Goal: Task Accomplishment & Management: Use online tool/utility

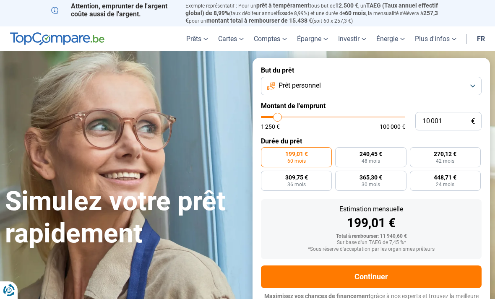
type input "13 500"
type input "13500"
type input "14 500"
type input "14500"
type input "15 500"
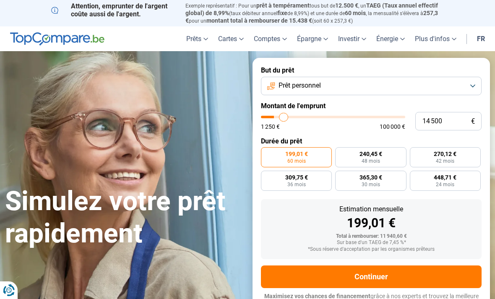
type input "15500"
type input "16 750"
type input "16750"
type input "17 500"
type input "17500"
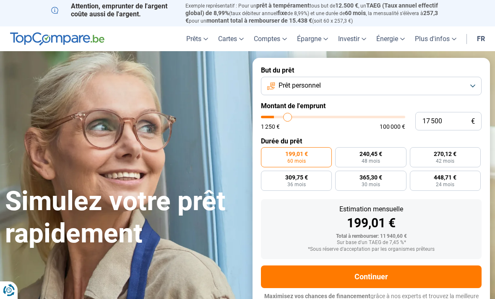
type input "18 750"
type input "18750"
type input "20 000"
type input "20000"
type input "21 250"
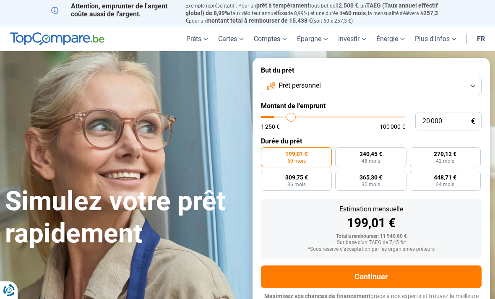
type input "21250"
type input "22 250"
type input "22250"
type input "23 500"
type input "23500"
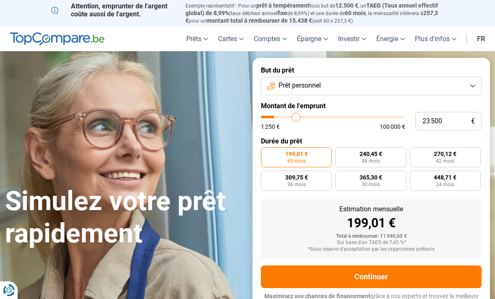
type input "24 500"
type input "24500"
type input "25 500"
type input "25500"
type input "26 750"
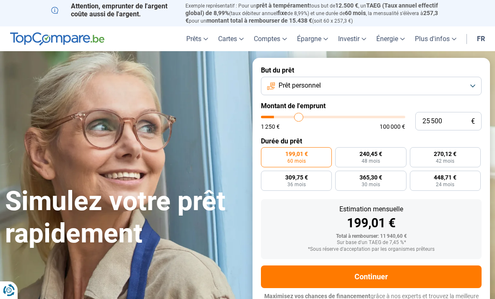
type input "26750"
type input "28 000"
type input "28000"
type input "29 000"
type input "29000"
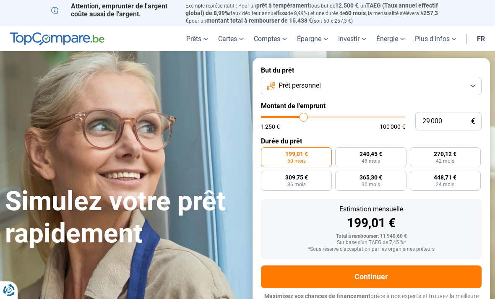
type input "30 000"
type input "30000"
type input "31 250"
type input "31250"
type input "32 500"
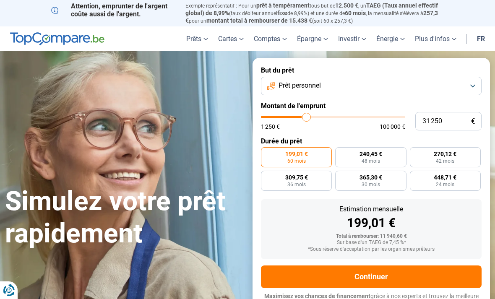
type input "32500"
type input "34 000"
type input "34000"
type input "35 250"
type input "35250"
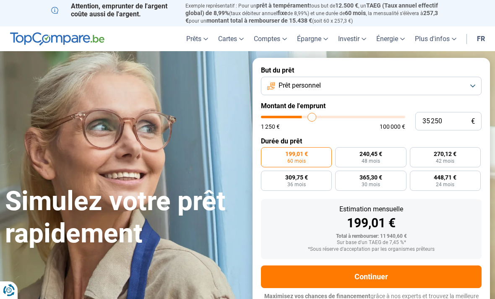
type input "36 500"
type input "36500"
type input "37 750"
type input "37750"
type input "39 000"
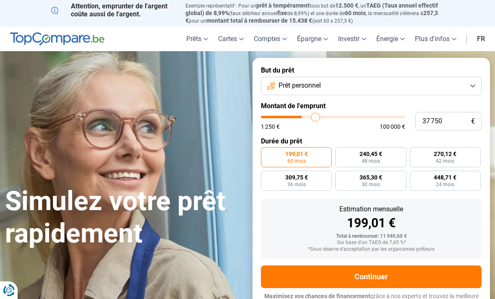
type input "39000"
type input "40 250"
type input "40250"
type input "41 750"
type input "41750"
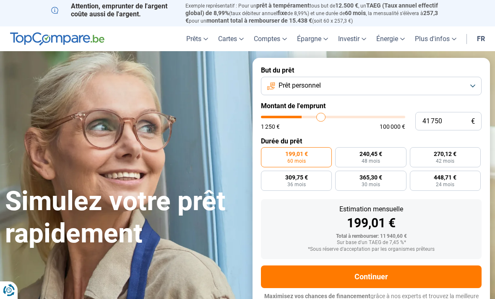
type input "43 000"
type input "43000"
type input "44 500"
type input "44500"
type input "46 000"
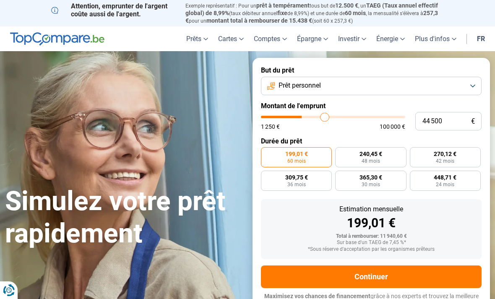
type input "46000"
type input "47 500"
type input "47500"
type input "49 000"
type input "49000"
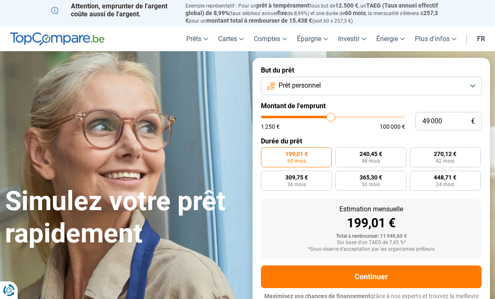
type input "50 500"
type input "50500"
type input "51 750"
type input "51750"
type input "53 250"
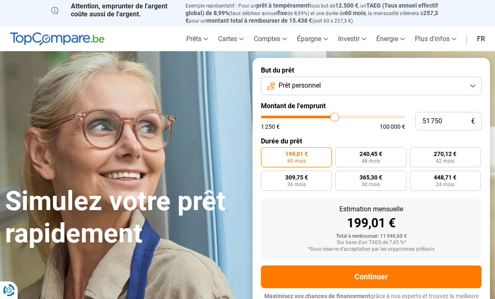
type input "53250"
type input "54 500"
type input "54500"
type input "55 750"
type input "55750"
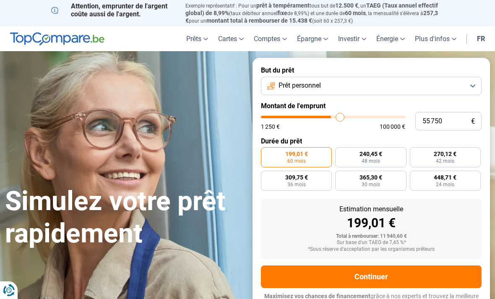
type input "57 000"
type input "57000"
type input "58 250"
type input "58250"
type input "59 250"
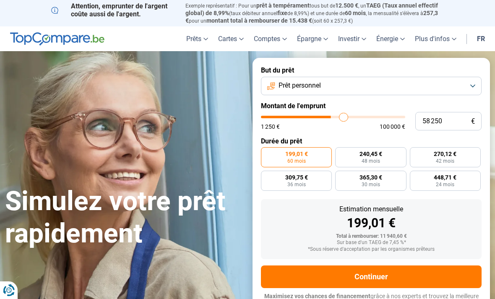
type input "59250"
type input "60 000"
type input "60000"
type input "61 250"
type input "61250"
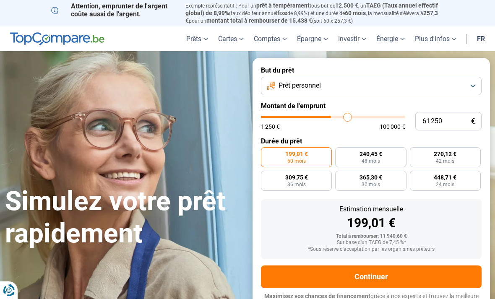
type input "62 500"
type input "62500"
type input "63 750"
type input "63750"
type input "65 000"
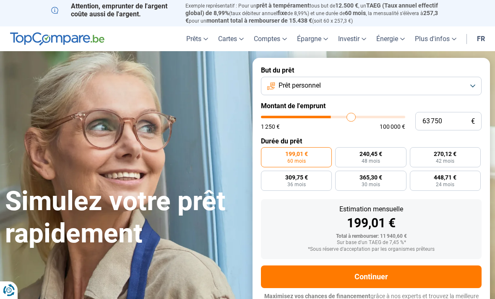
type input "65000"
type input "66 250"
type input "66250"
type input "67 000"
type input "67000"
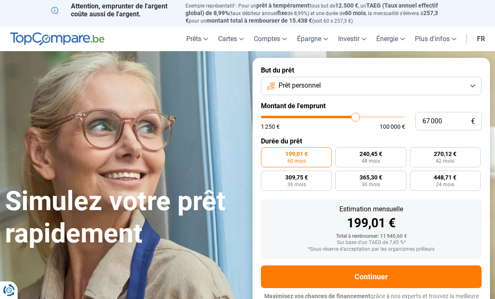
type input "68 250"
type input "68250"
type input "69 250"
type input "69250"
type input "70 500"
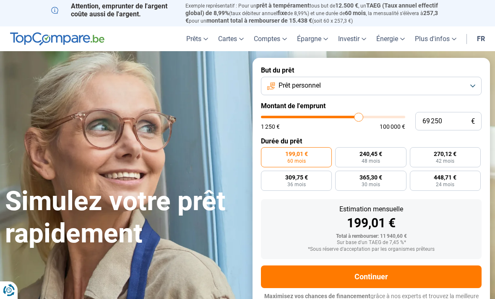
type input "70500"
type input "71 000"
type input "71000"
type input "72 000"
type input "72000"
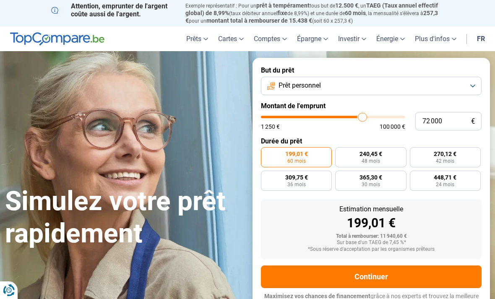
type input "73 000"
type input "73000"
type input "73 750"
type input "73750"
type input "74 750"
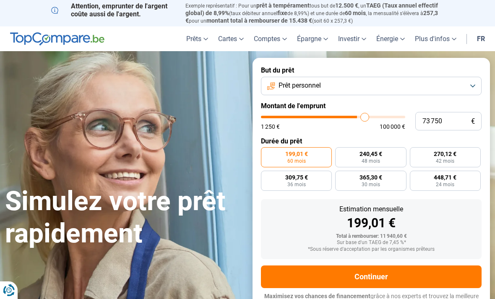
type input "74750"
type input "75 750"
type input "75750"
type input "76 250"
type input "76250"
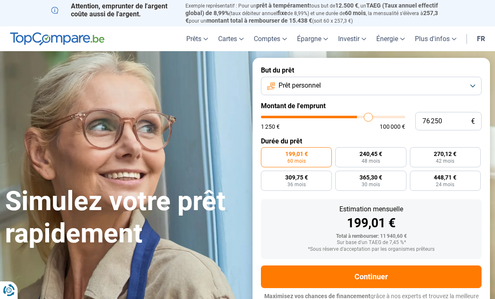
type input "77 250"
type input "77250"
type input "77 750"
type input "77750"
type input "78 750"
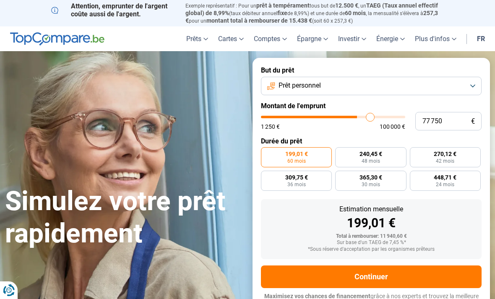
type input "78750"
type input "79 250"
type input "79250"
type input "80 000"
type input "80000"
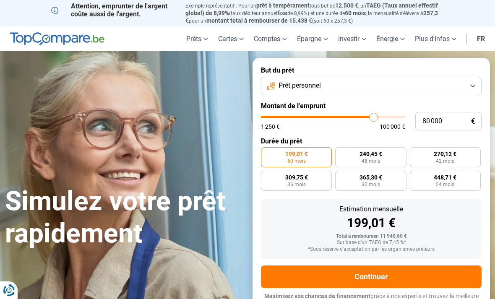
type input "80 750"
type input "80750"
type input "81 500"
type input "81500"
type input "82 500"
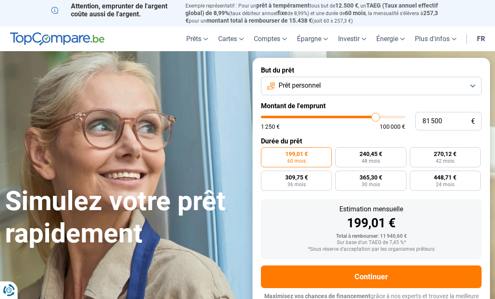
type input "82500"
type input "83 000"
type input "83000"
type input "84 000"
type input "84000"
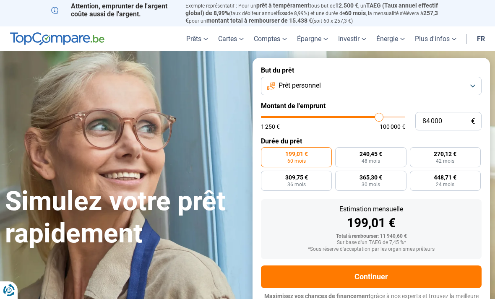
type input "84 500"
type input "84500"
type input "85 500"
type input "85500"
type input "86 000"
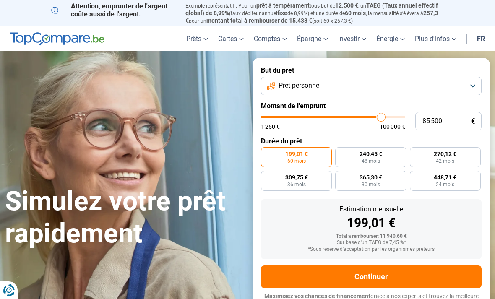
type input "86000"
type input "87 000"
type input "87000"
type input "87 500"
type input "87500"
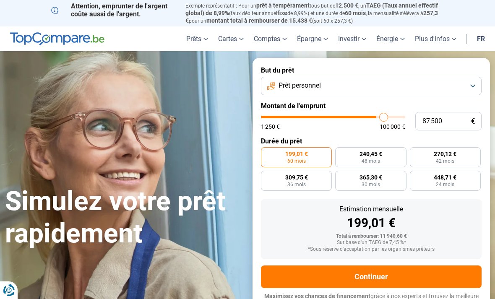
type input "88 250"
type input "88250"
type input "88 500"
type input "88500"
type input "88 750"
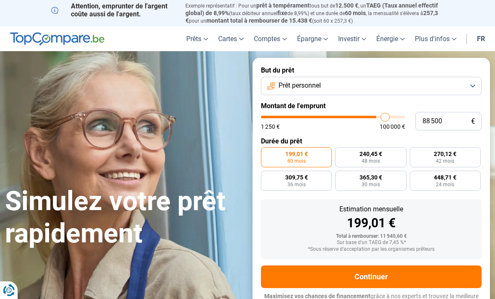
type input "88750"
type input "89 000"
type input "89000"
type input "89 500"
type input "89500"
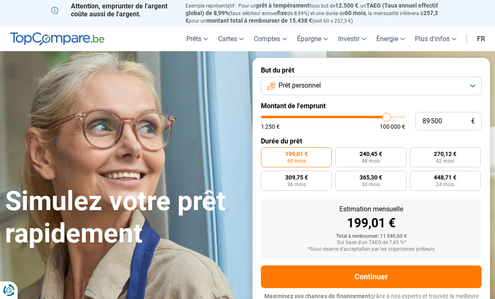
type input "89 750"
type input "89750"
type input "90 000"
type input "90000"
type input "90 250"
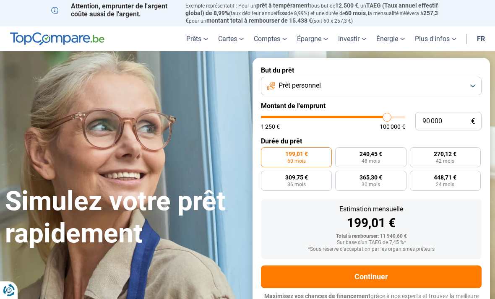
type input "90250"
type input "90 750"
type input "90750"
type input "91 000"
type input "91000"
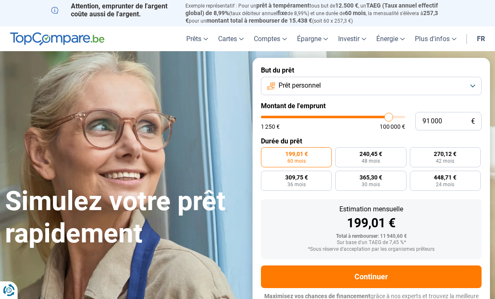
type input "91 250"
type input "91250"
type input "91 500"
type input "91500"
type input "91 750"
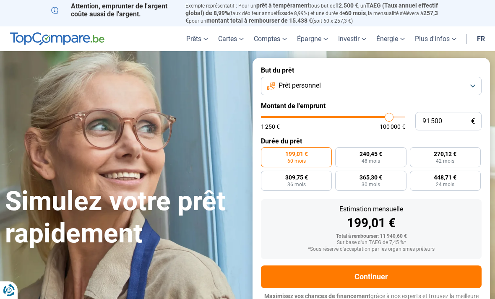
type input "91750"
type input "92 250"
type input "92250"
type input "92 750"
type input "92750"
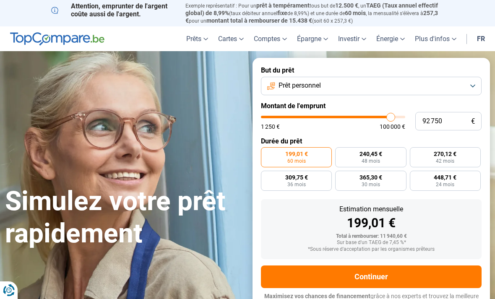
type input "93 000"
type input "93000"
type input "93 500"
type input "93500"
type input "93 750"
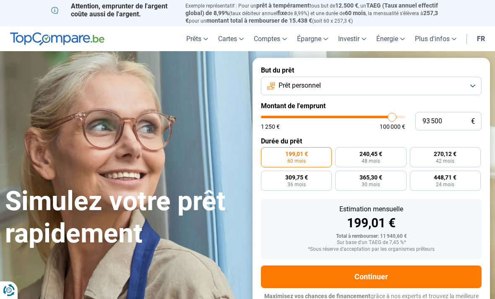
type input "93750"
type input "94 000"
type input "94000"
type input "94 250"
type input "94250"
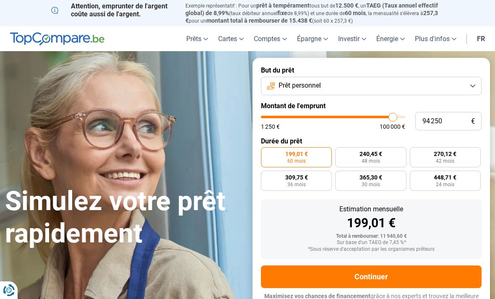
type input "94 500"
type input "94500"
type input "95 000"
type input "95000"
type input "95 500"
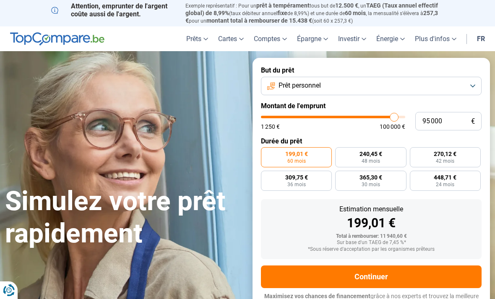
type input "95500"
type input "96 250"
type input "96250"
type input "96 500"
type input "96500"
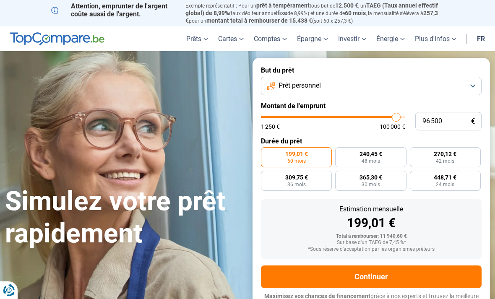
type input "96 750"
type input "96750"
type input "97 000"
type input "97000"
type input "97 250"
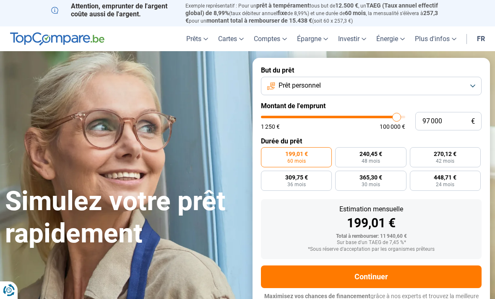
type input "97250"
type input "98 000"
type input "98000"
type input "98 250"
type input "98250"
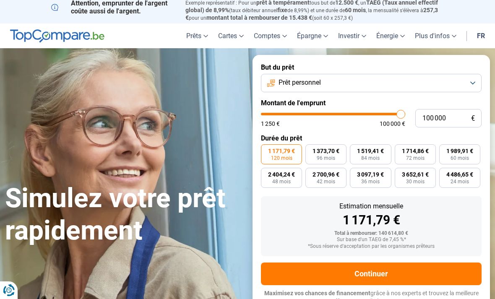
scroll to position [5, 0]
